Goal: Find specific page/section: Find specific page/section

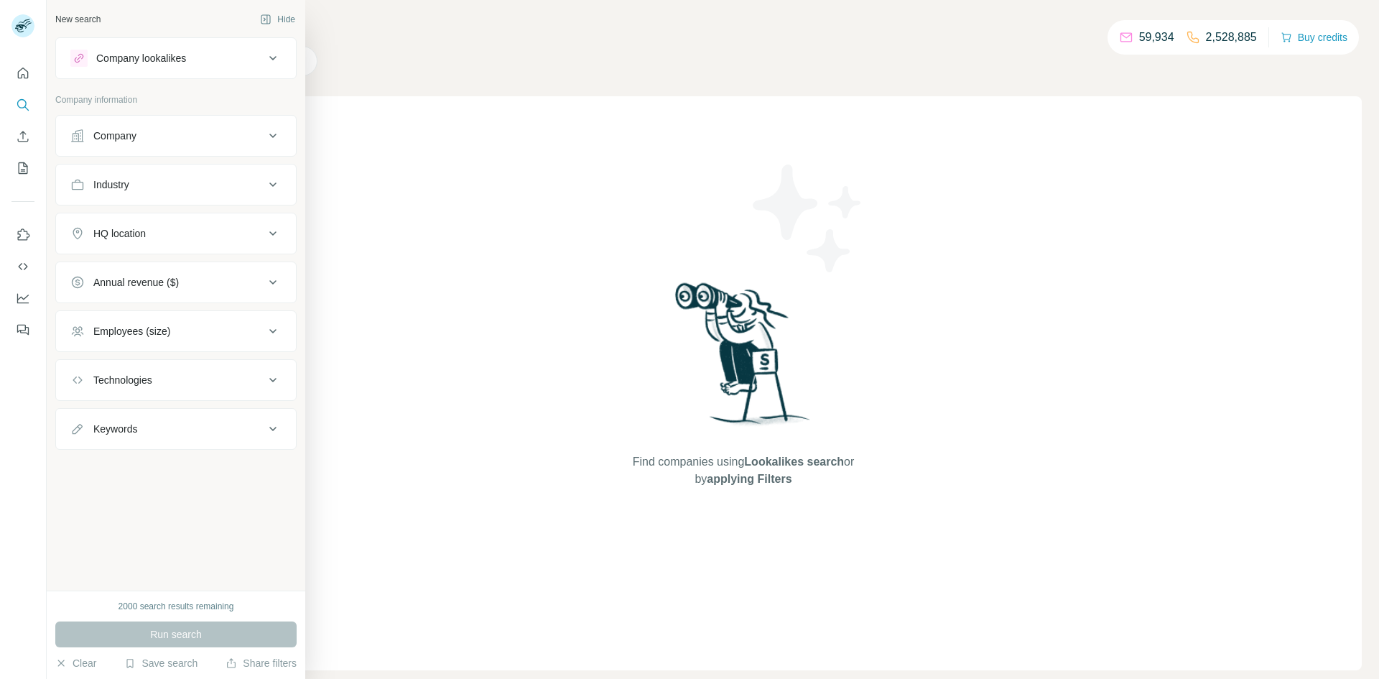
click at [106, 139] on div "Company" at bounding box center [114, 136] width 43 height 14
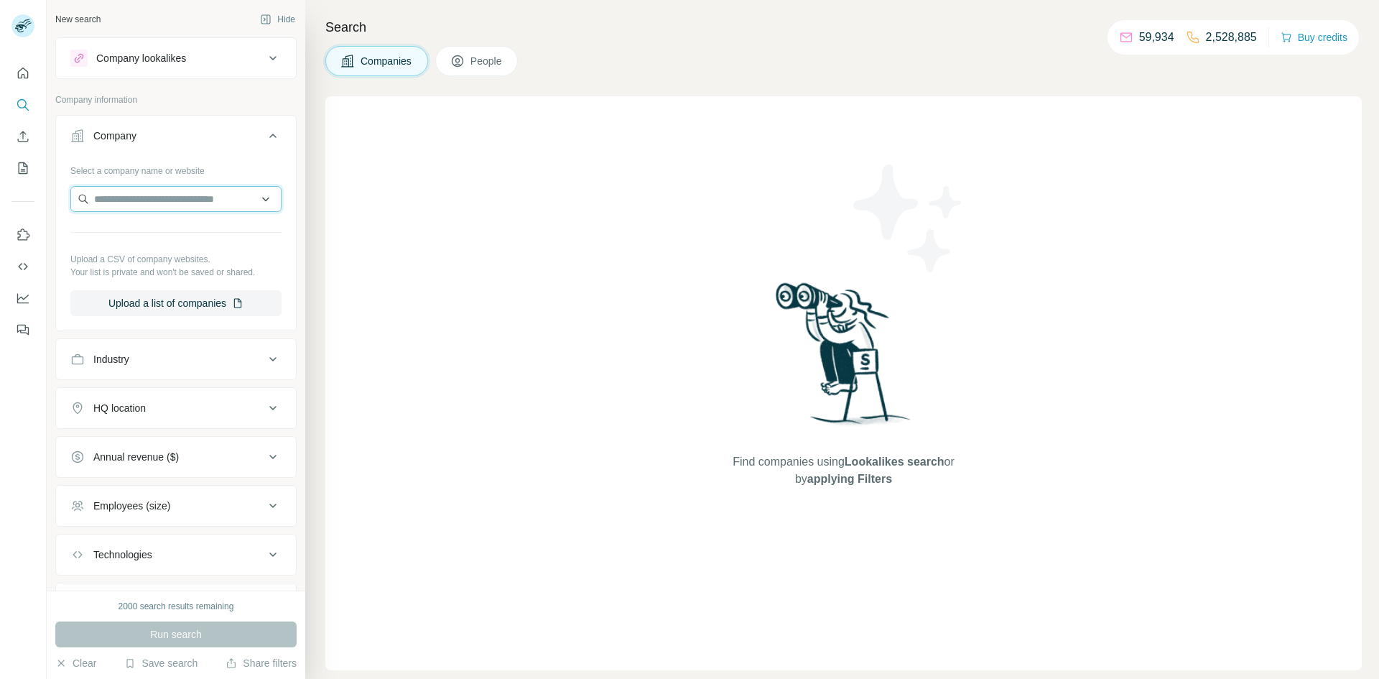
click at [149, 187] on input "text" at bounding box center [175, 199] width 211 height 26
paste input "**********"
type input "**********"
click at [172, 236] on div "Luxome [DOMAIN_NAME]" at bounding box center [176, 237] width 204 height 39
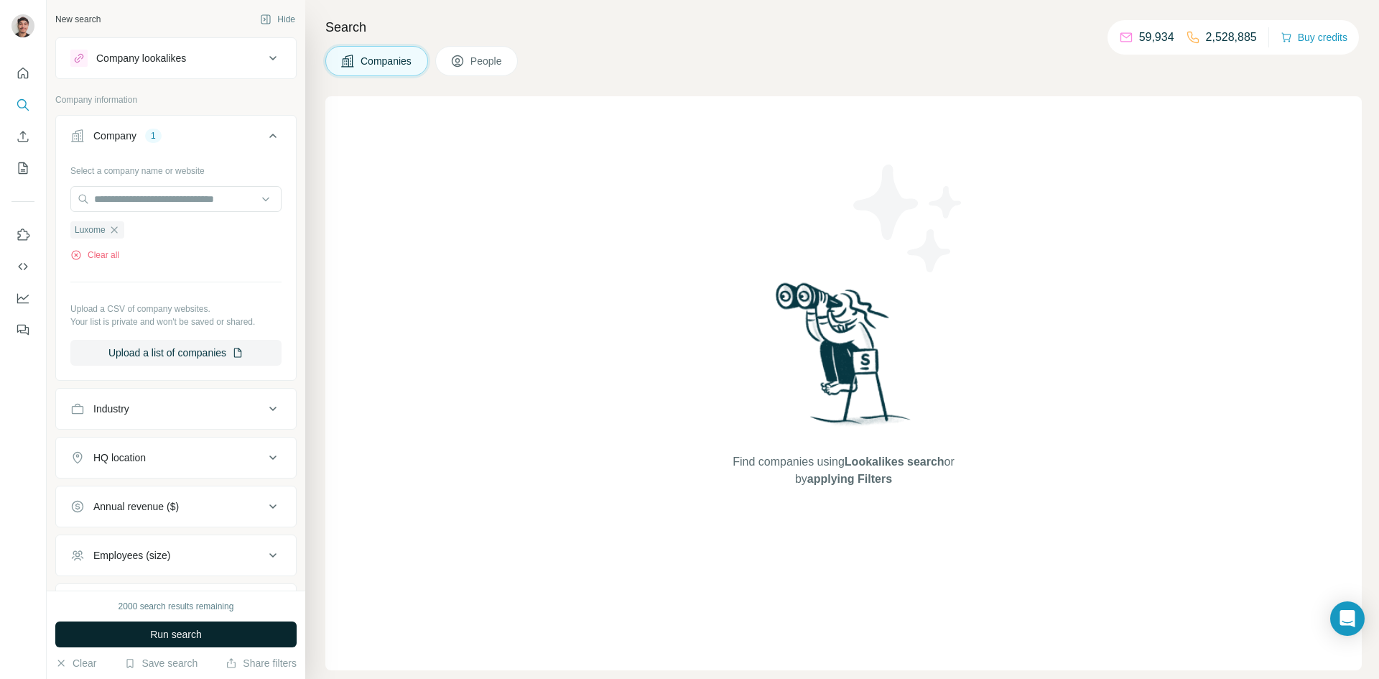
click at [219, 629] on button "Run search" at bounding box center [175, 634] width 241 height 26
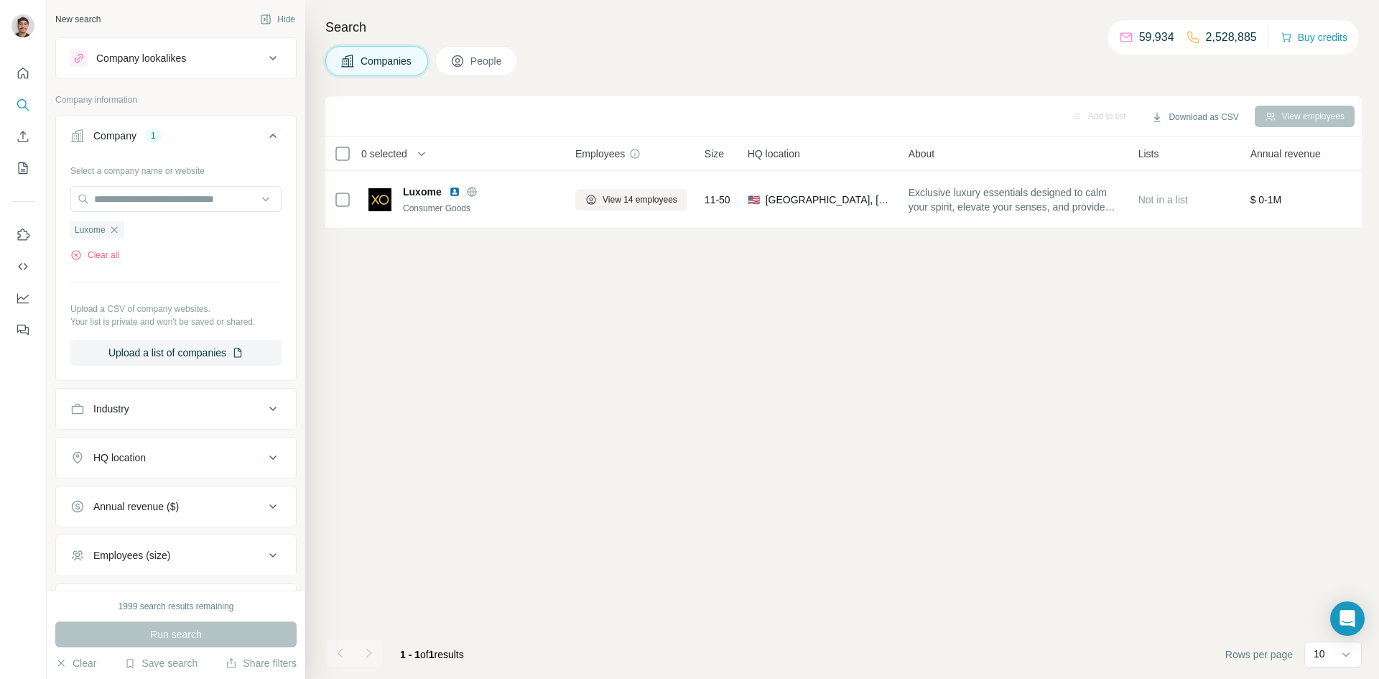
click at [491, 57] on span "People" at bounding box center [486, 61] width 33 height 14
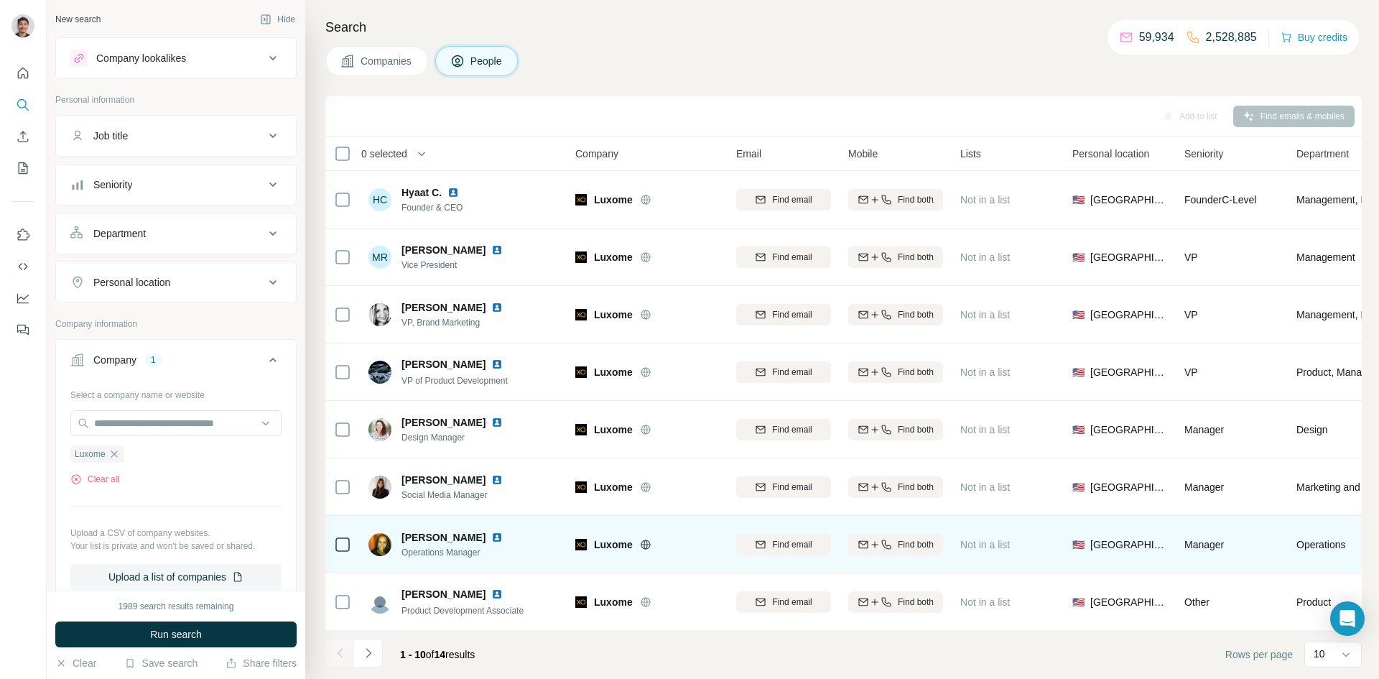
scroll to position [116, 0]
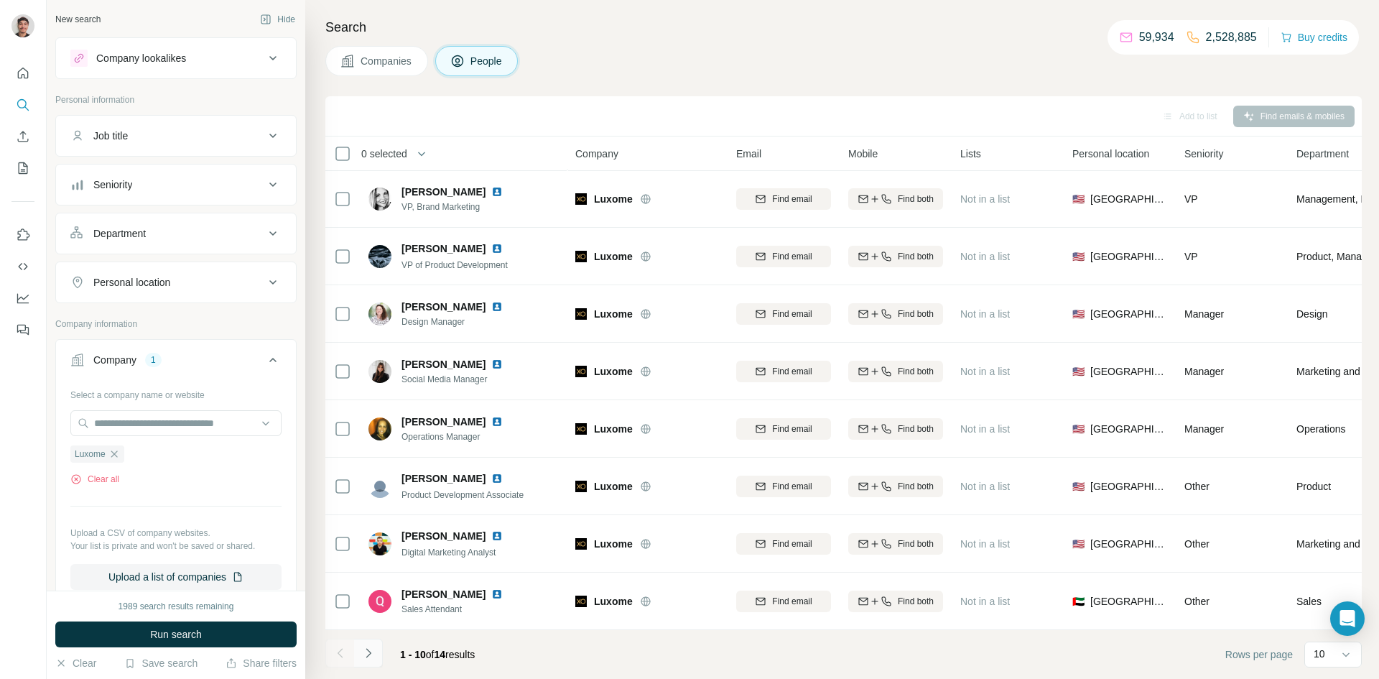
click at [371, 654] on icon "Navigate to next page" at bounding box center [368, 653] width 14 height 14
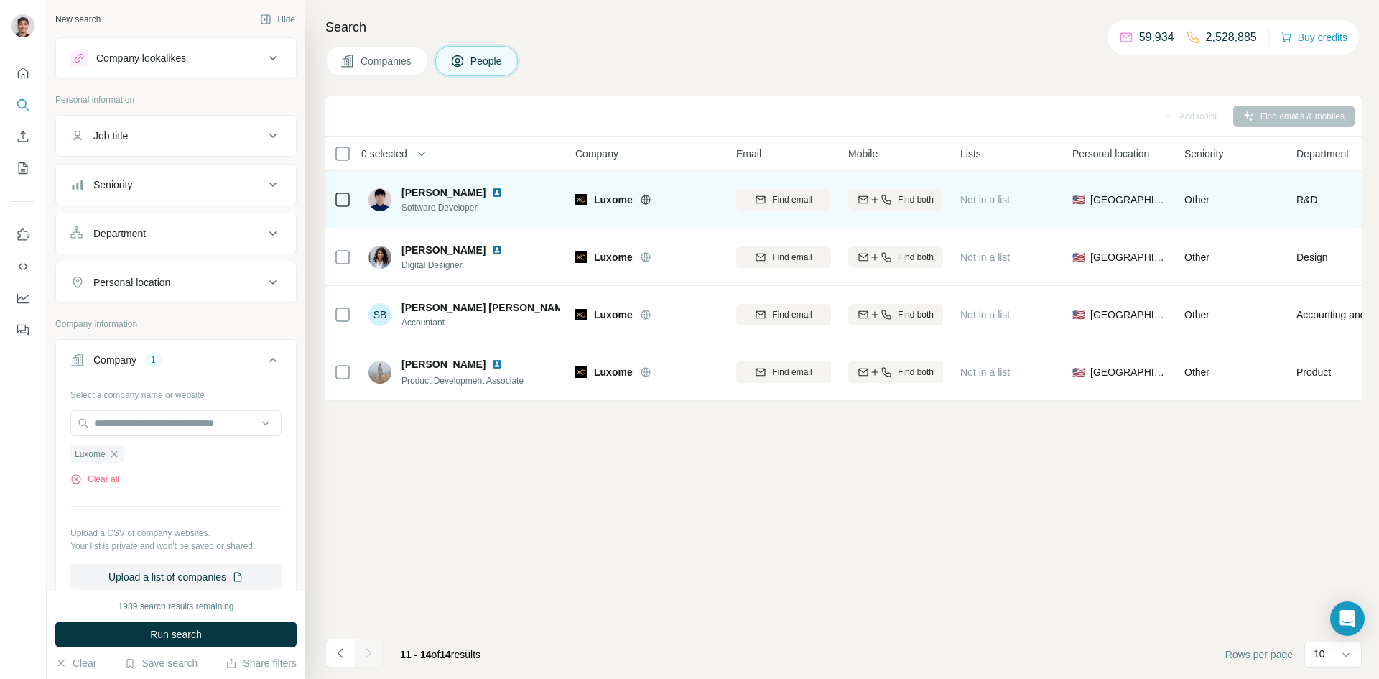
scroll to position [0, 0]
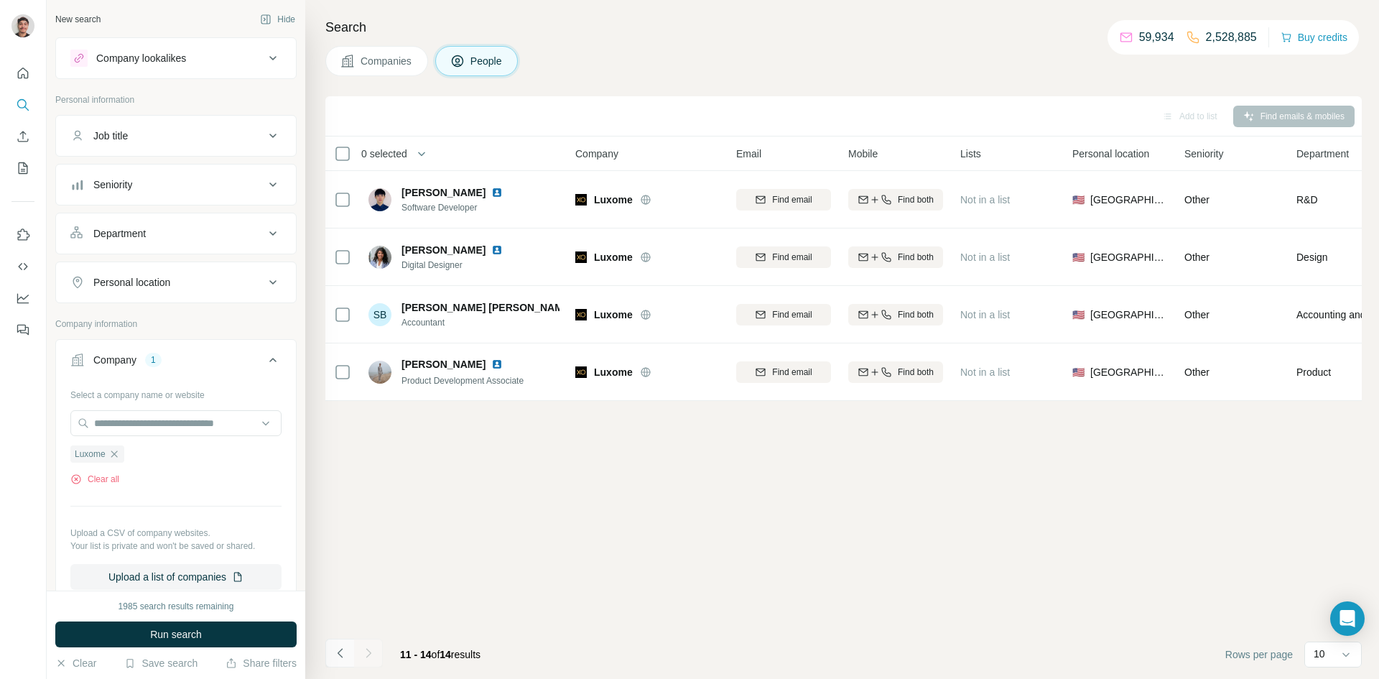
click at [342, 655] on icon "Navigate to previous page" at bounding box center [340, 653] width 14 height 14
